Goal: Task Accomplishment & Management: Manage account settings

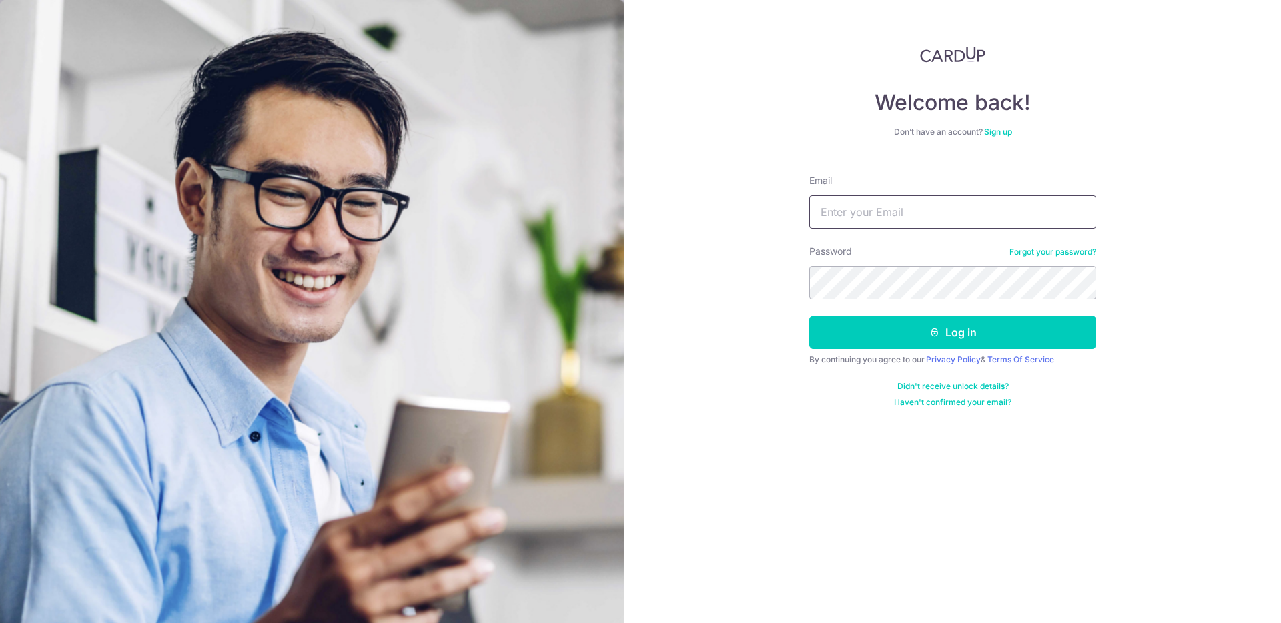
click at [868, 212] on input "Email" at bounding box center [952, 212] width 287 height 33
type input "[EMAIL_ADDRESS][DOMAIN_NAME]"
click at [1035, 332] on button "Log in" at bounding box center [952, 332] width 287 height 33
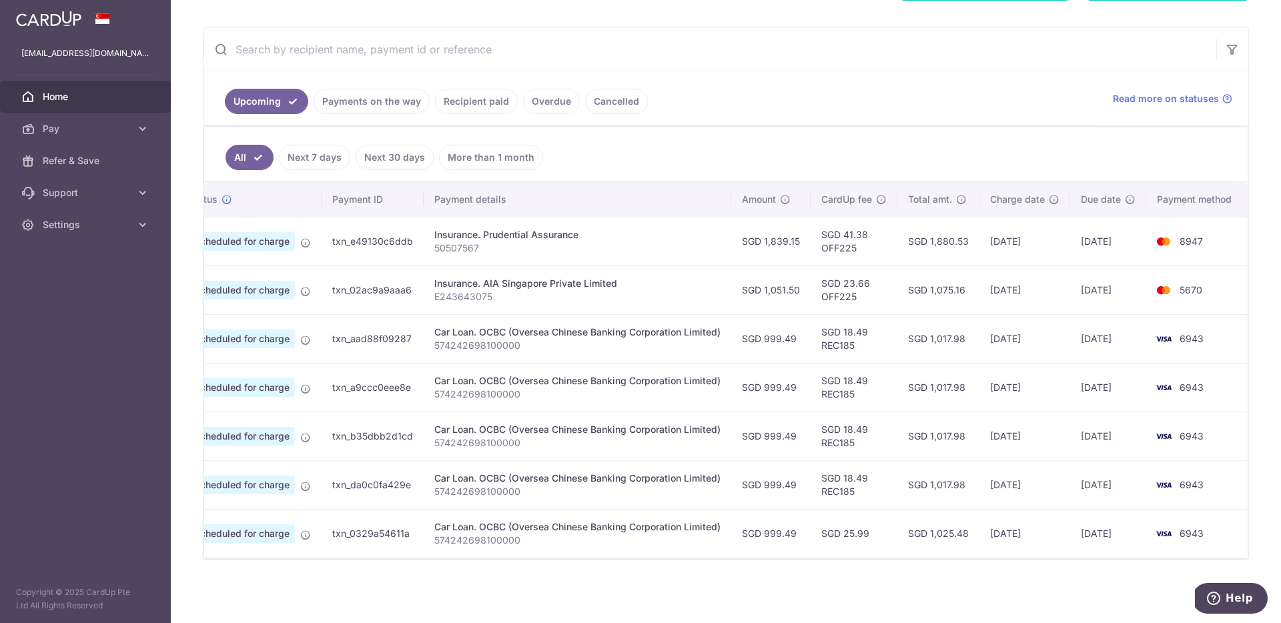
scroll to position [0, 55]
